Goal: Information Seeking & Learning: Learn about a topic

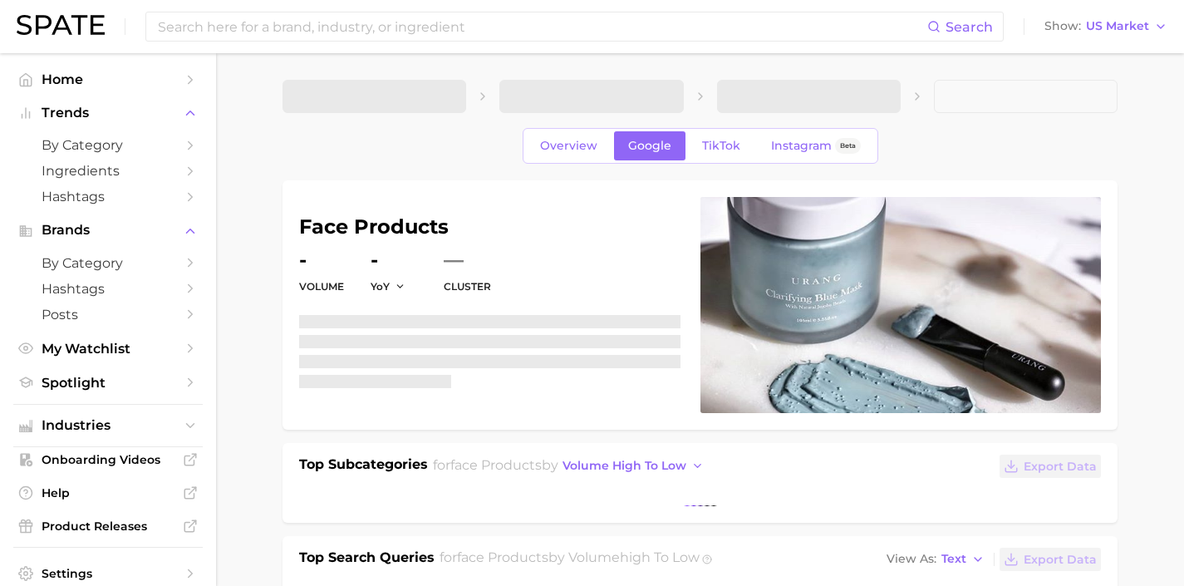
click at [61, 26] on img at bounding box center [61, 25] width 88 height 20
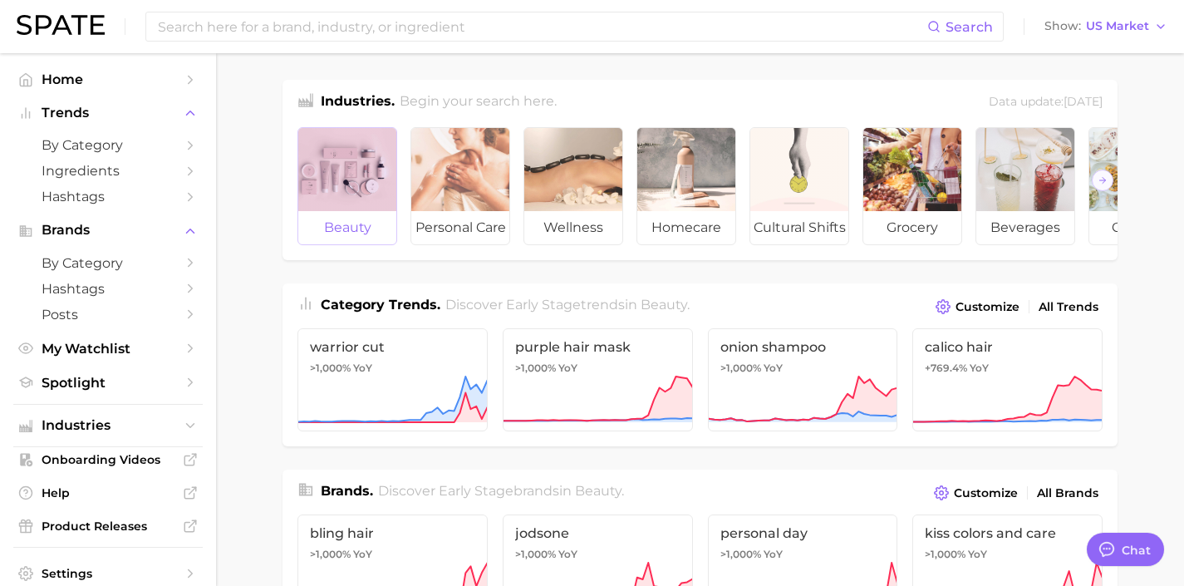
click at [328, 186] on div at bounding box center [347, 169] width 98 height 83
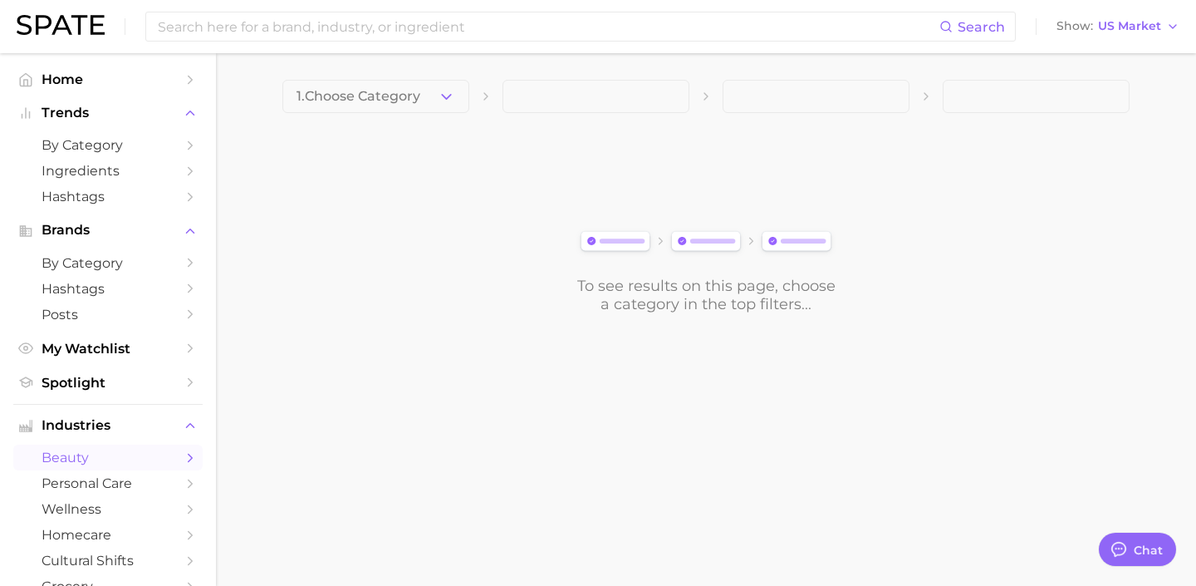
click at [429, 77] on main "1. Choose Category To see results on this page, choose a category in the top fi…" at bounding box center [706, 224] width 980 height 343
click at [431, 81] on button "1. Choose Category" at bounding box center [375, 96] width 187 height 33
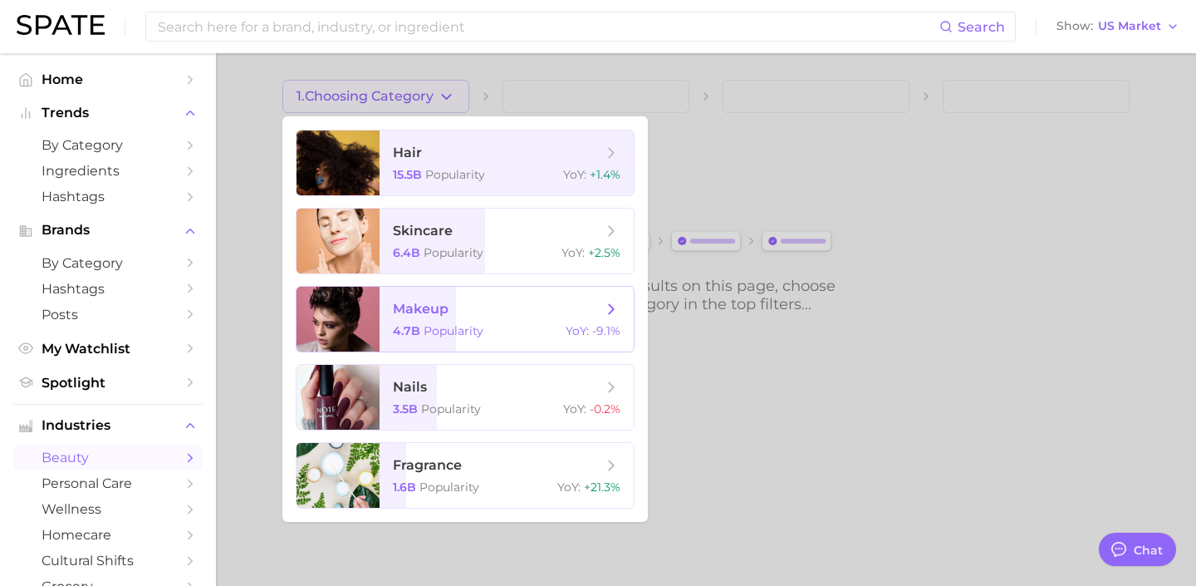
click at [462, 291] on span "makeup 4.7b Popularity YoY : -9.1%" at bounding box center [507, 319] width 254 height 65
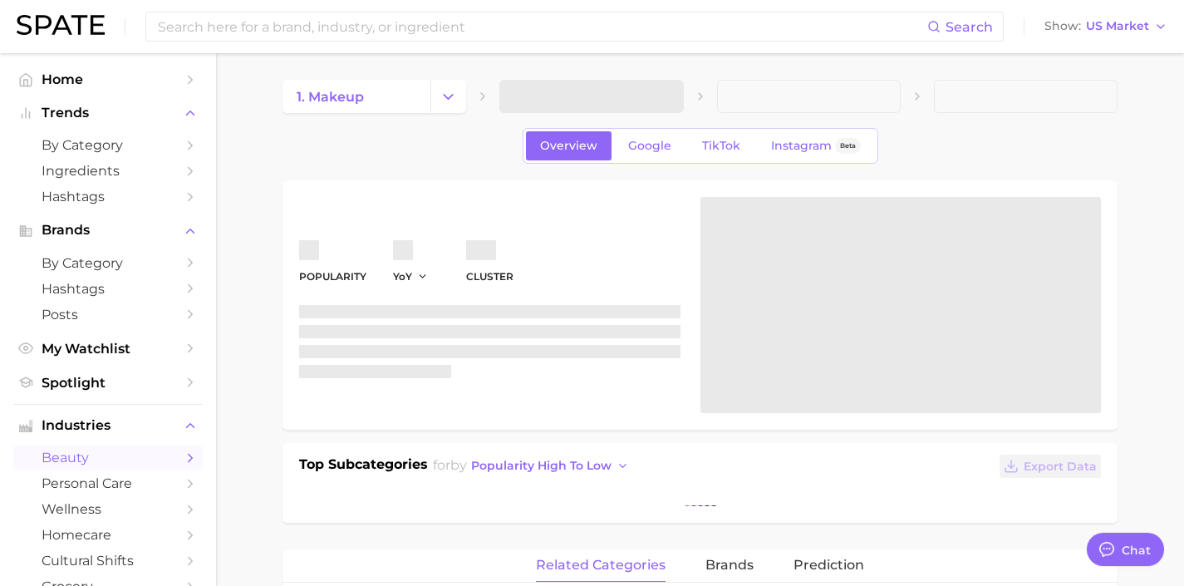
type textarea "x"
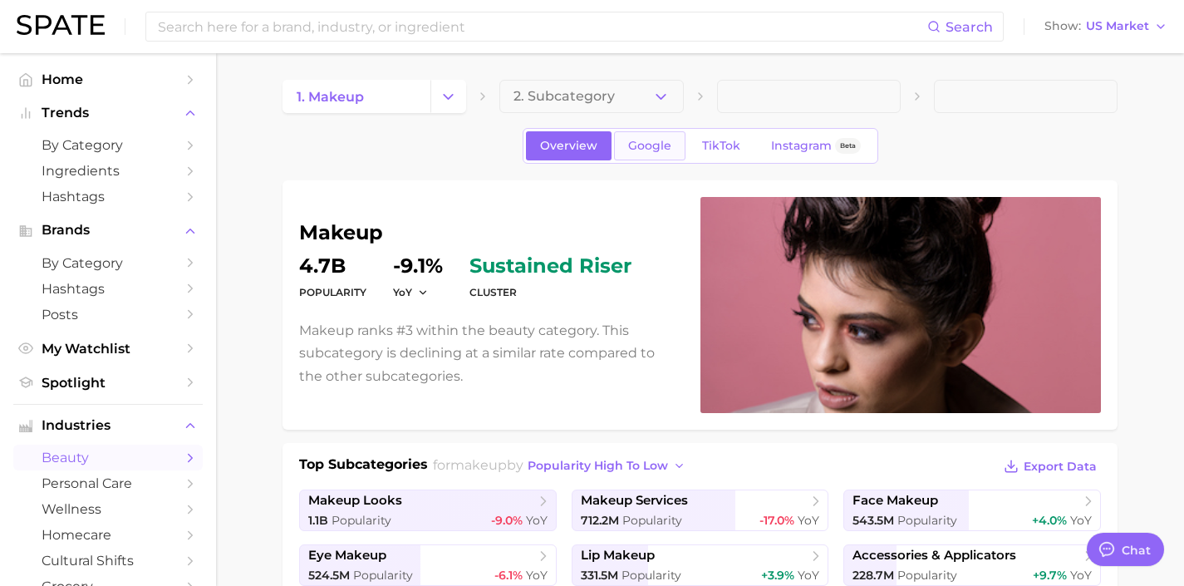
click at [640, 142] on span "Google" at bounding box center [649, 146] width 43 height 14
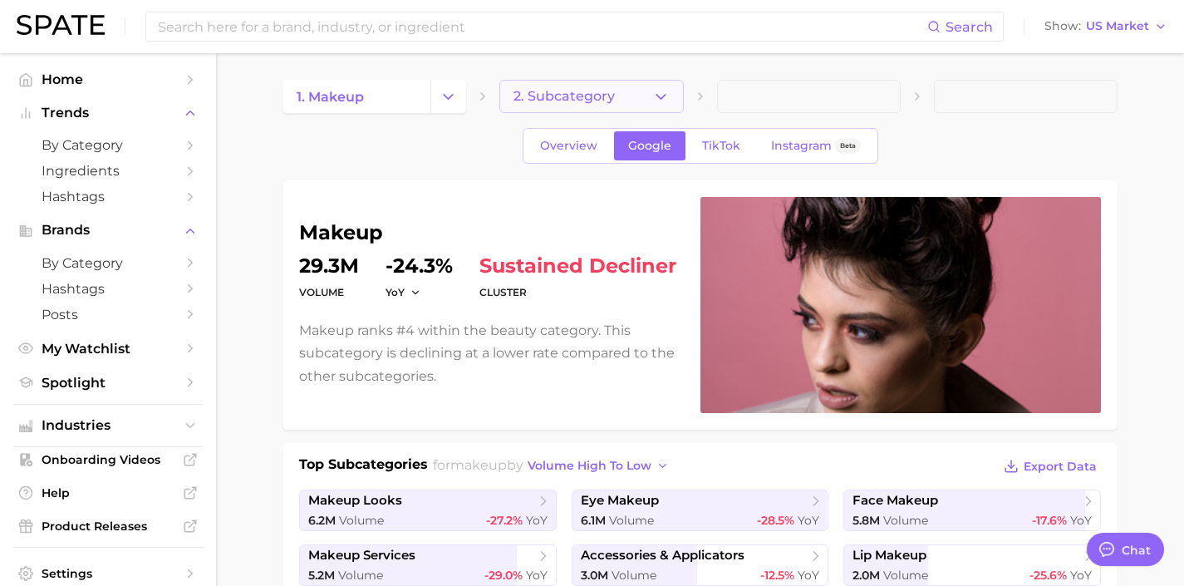
click at [617, 94] on button "2. Subcategory" at bounding box center [591, 96] width 184 height 33
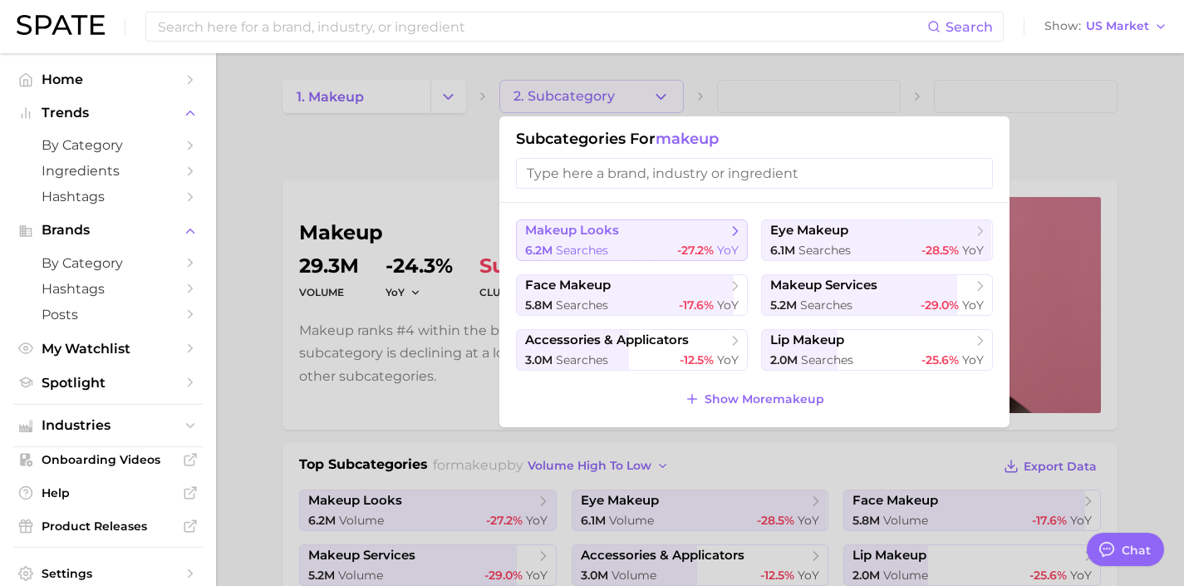
click at [733, 234] on polyline at bounding box center [735, 231] width 4 height 8
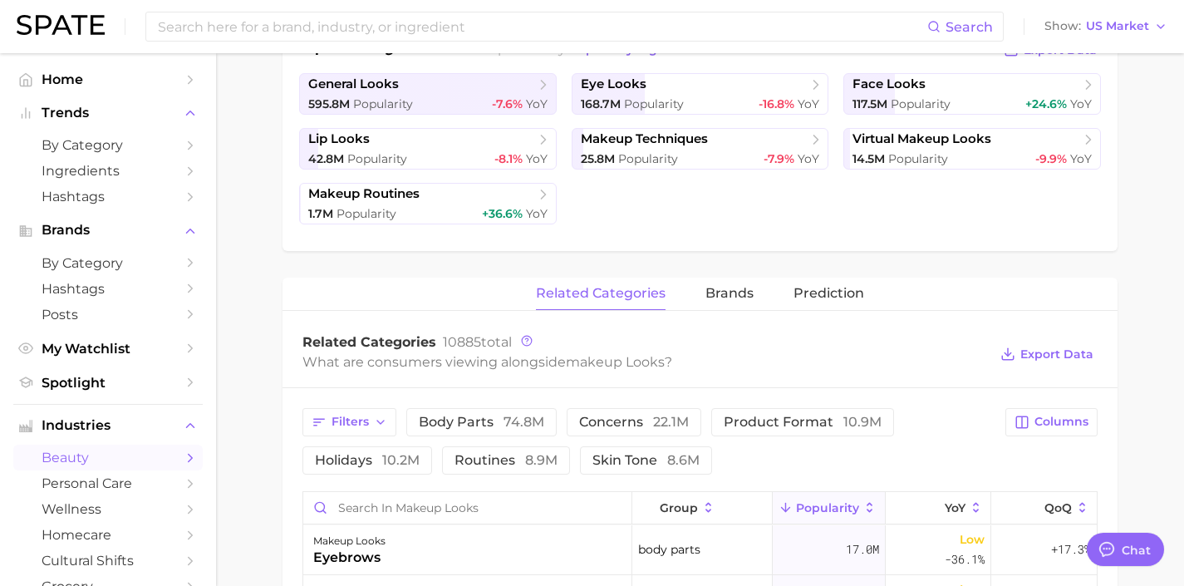
scroll to position [457, 0]
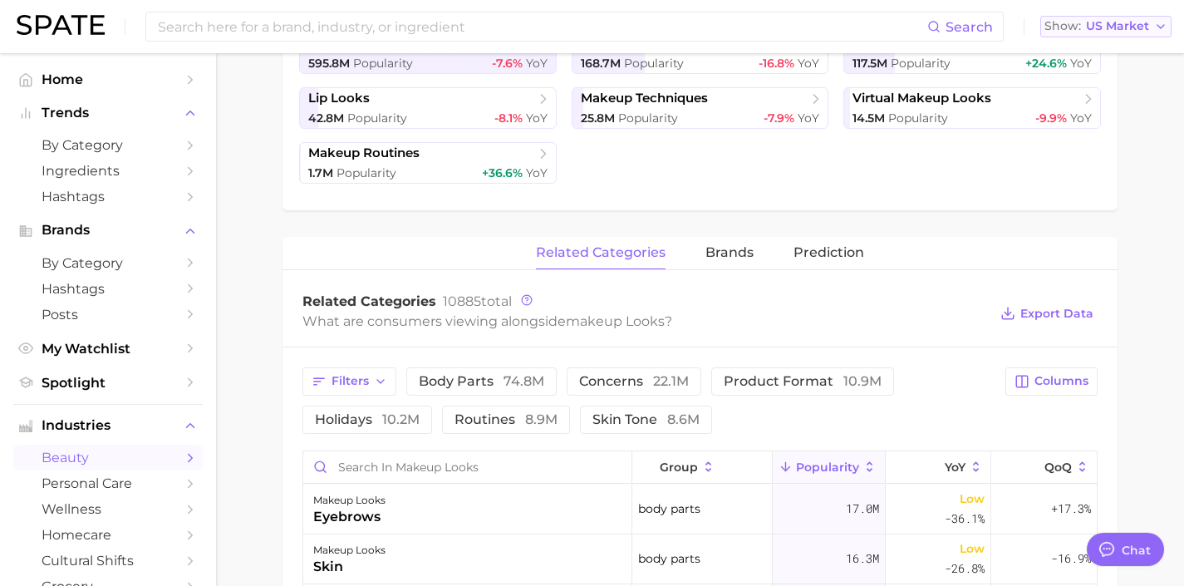
click at [1140, 34] on button "Show US Market" at bounding box center [1105, 27] width 131 height 22
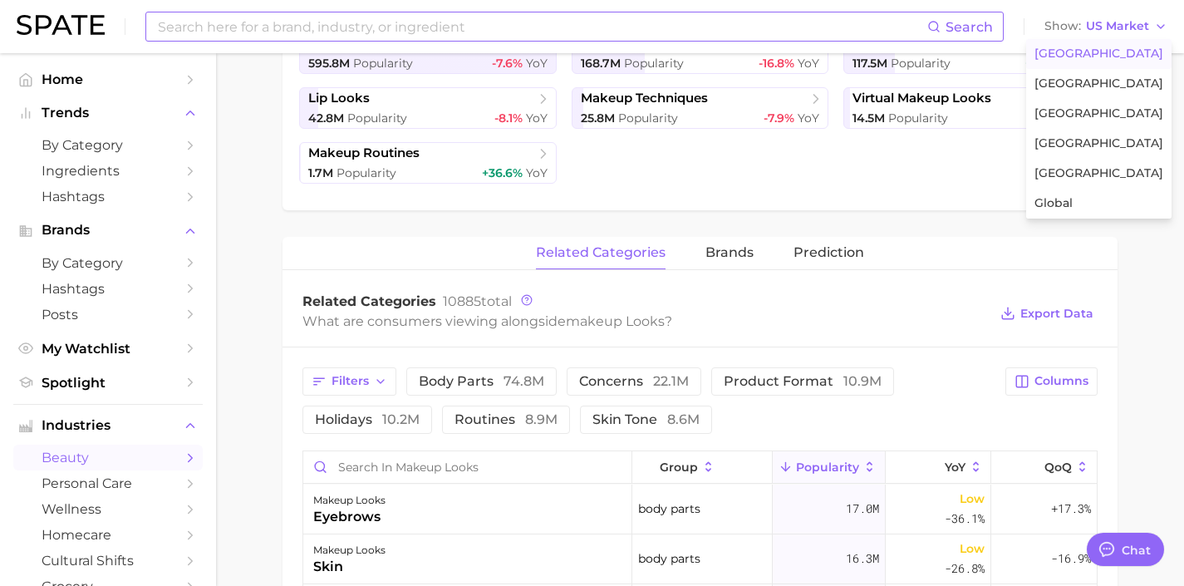
click at [557, 11] on div "Search Show US Market United States United Kingdom France South Korea Japan Glo…" at bounding box center [592, 26] width 1150 height 53
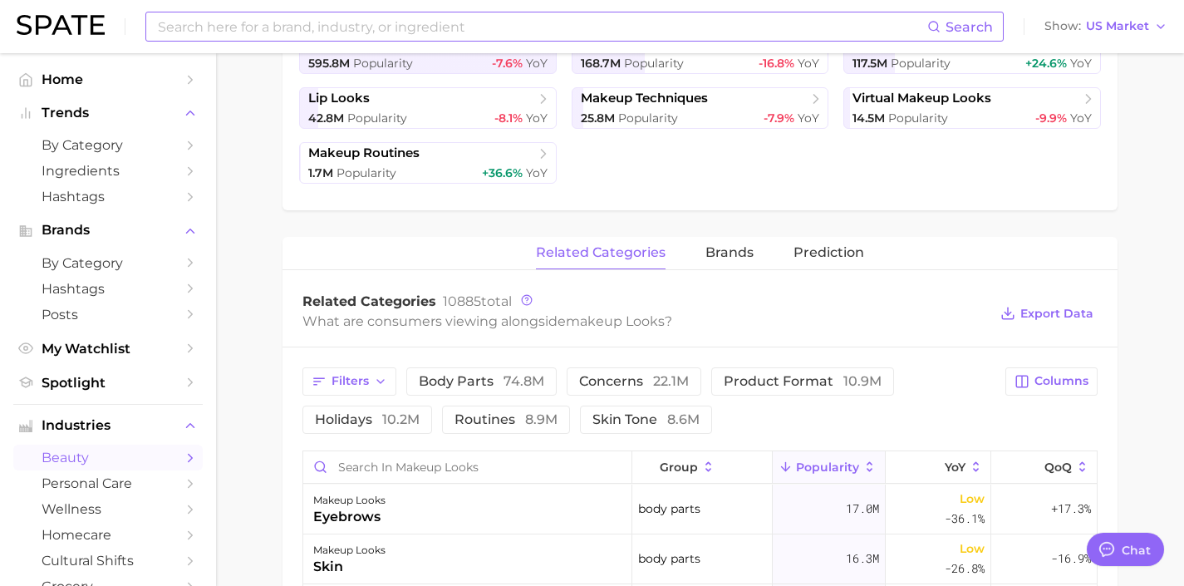
click at [557, 15] on input at bounding box center [541, 26] width 771 height 28
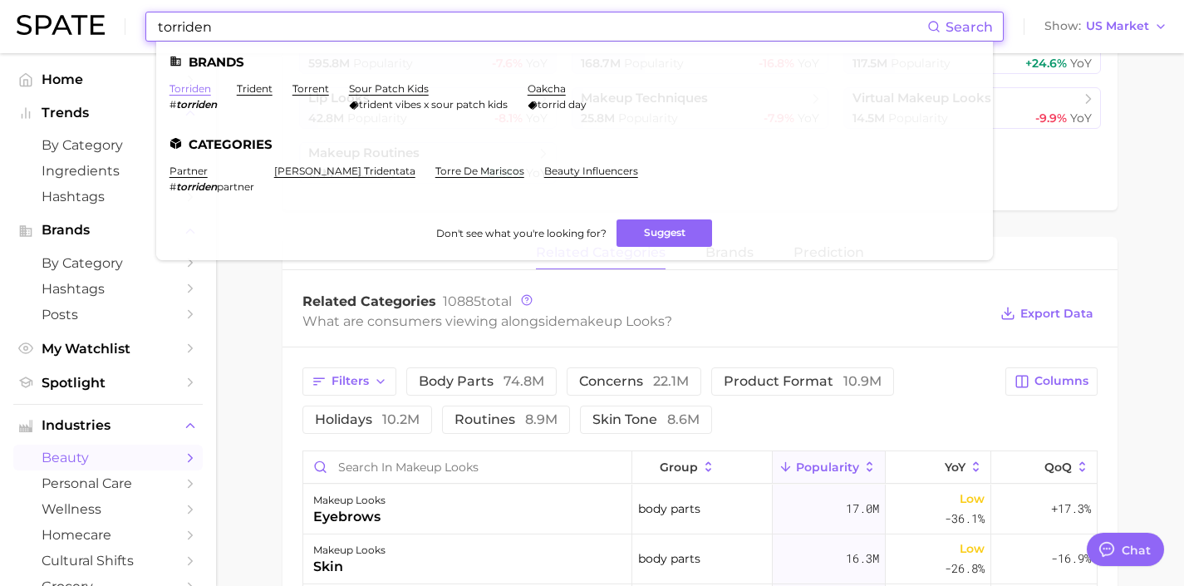
type input "torriden"
click at [201, 92] on link "torriden" at bounding box center [190, 88] width 42 height 12
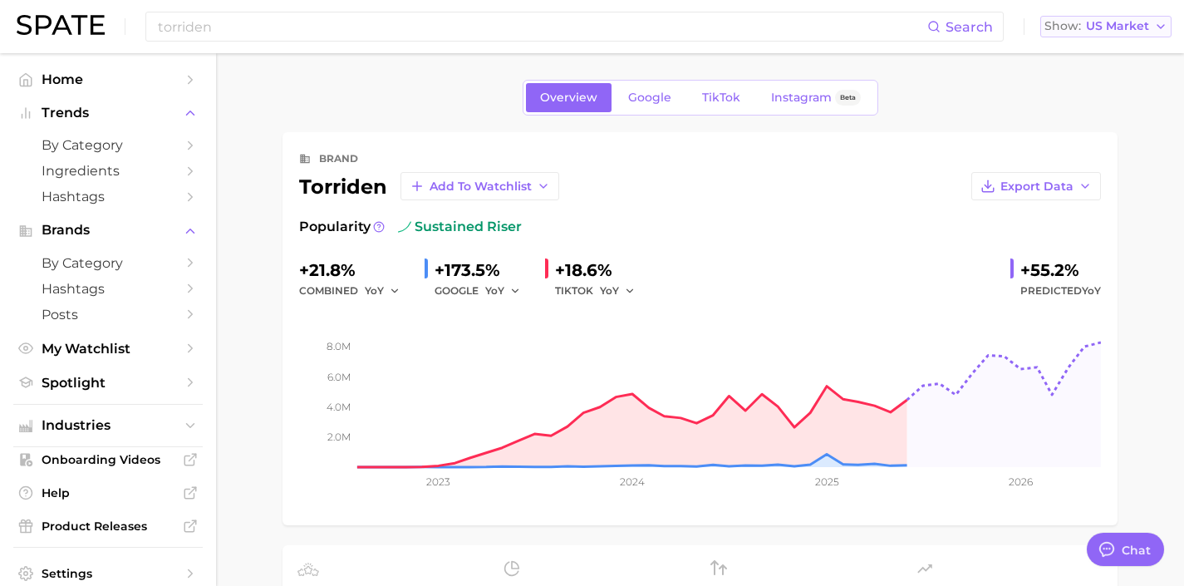
click at [1125, 26] on span "US Market" at bounding box center [1117, 26] width 63 height 9
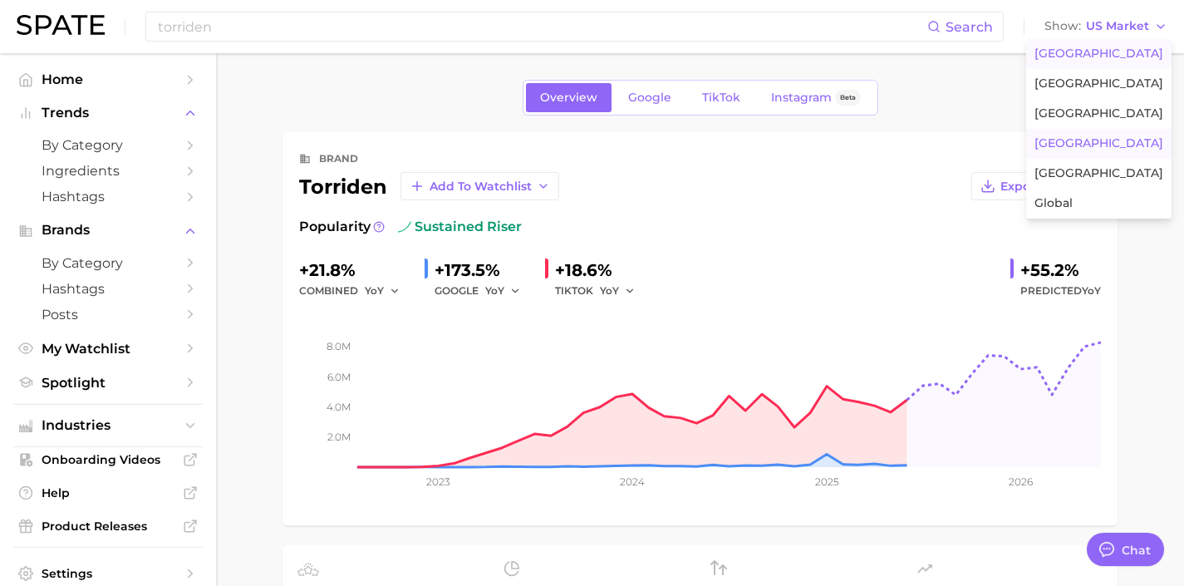
click at [1115, 135] on button "South Korea" at bounding box center [1098, 144] width 145 height 30
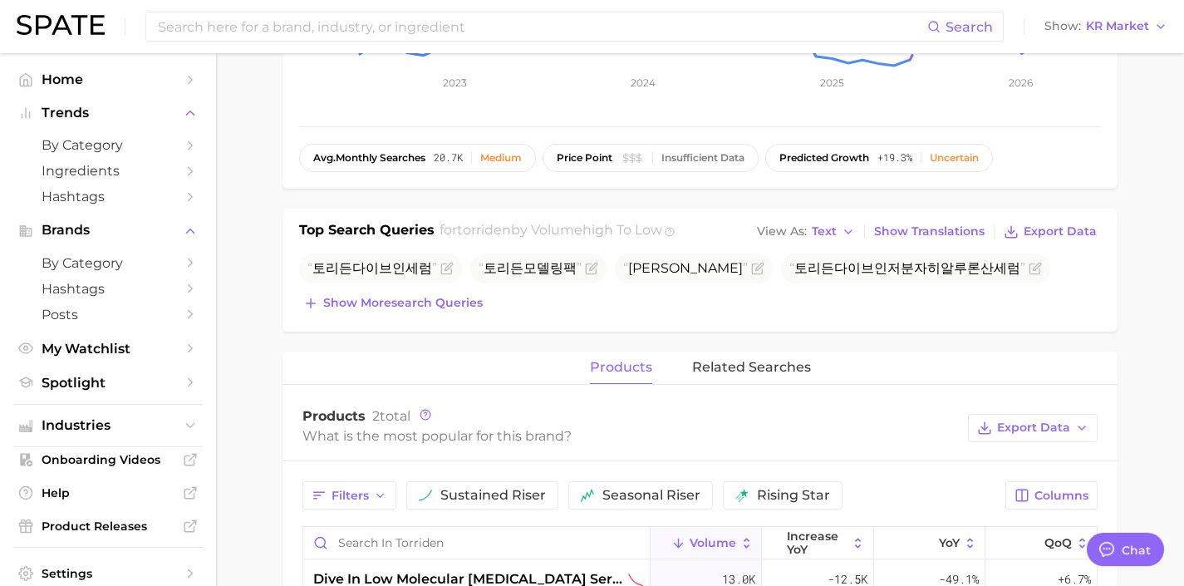
scroll to position [403, 0]
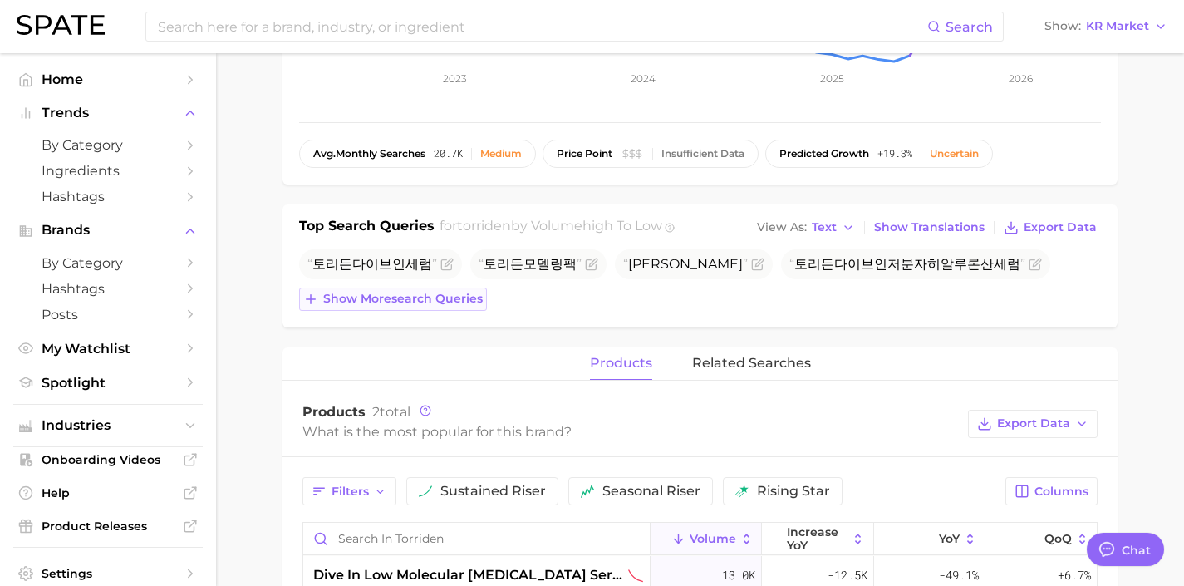
click at [429, 296] on span "Show more search queries" at bounding box center [402, 299] width 159 height 14
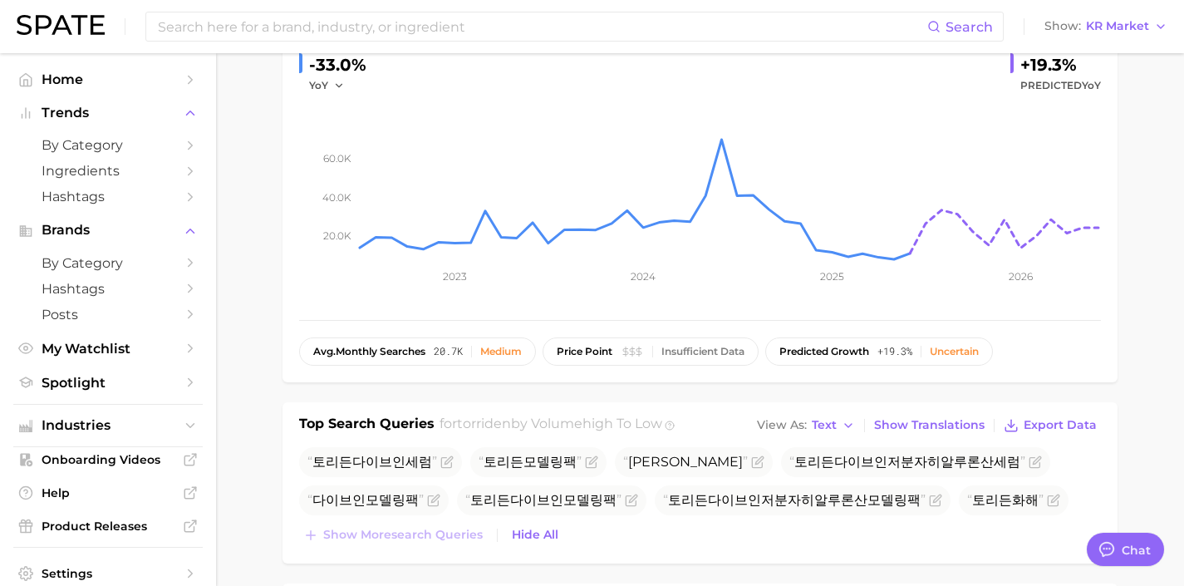
scroll to position [0, 0]
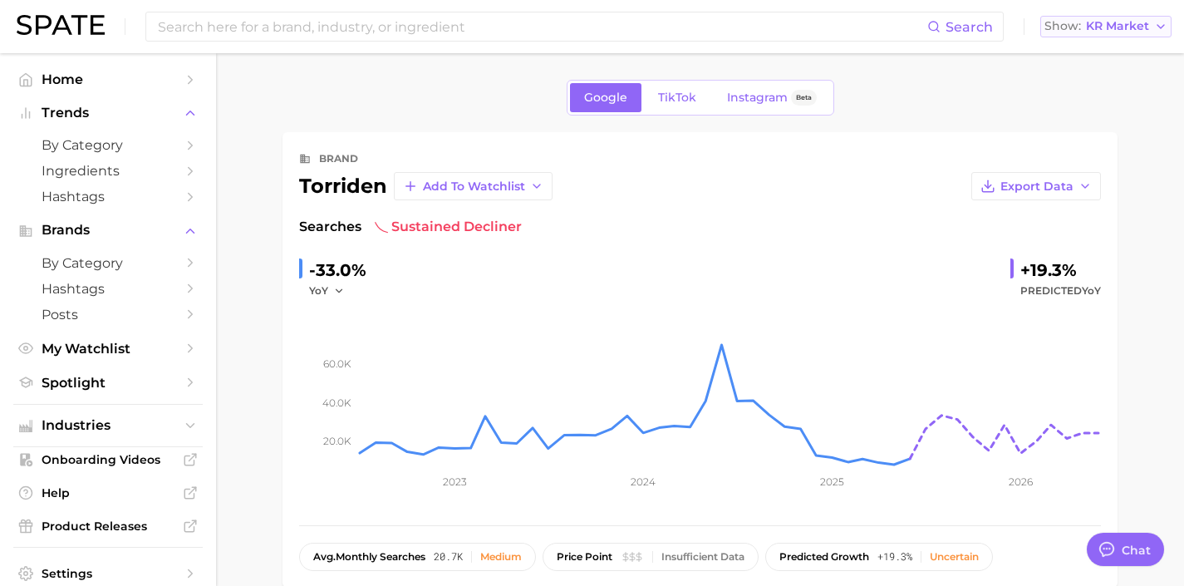
click at [1118, 25] on span "KR Market" at bounding box center [1117, 26] width 63 height 9
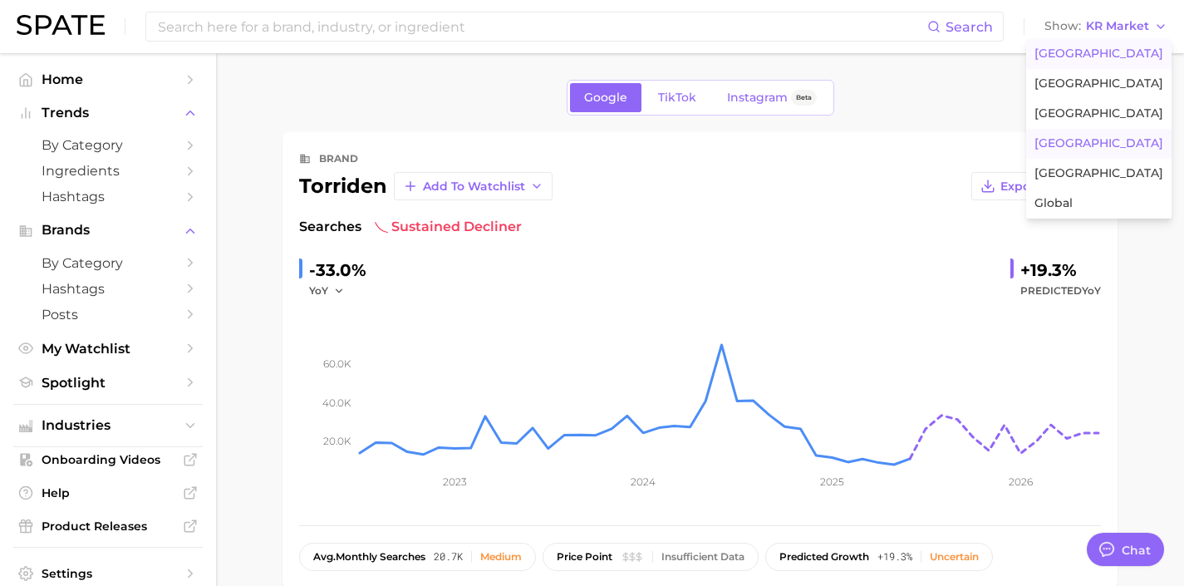
click at [1120, 45] on button "United States" at bounding box center [1098, 54] width 145 height 30
